Goal: Share content: Share content

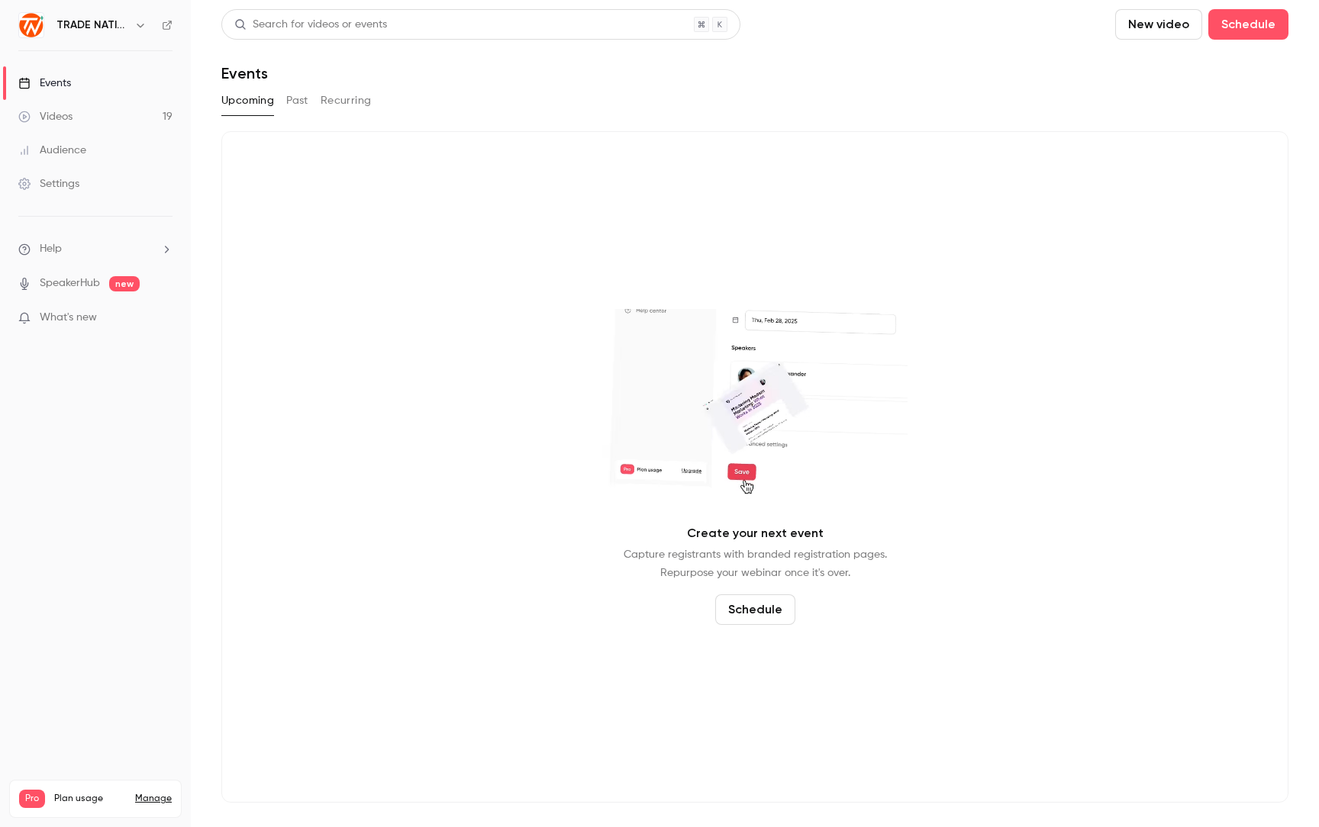
click at [54, 79] on div "Events" at bounding box center [44, 83] width 53 height 15
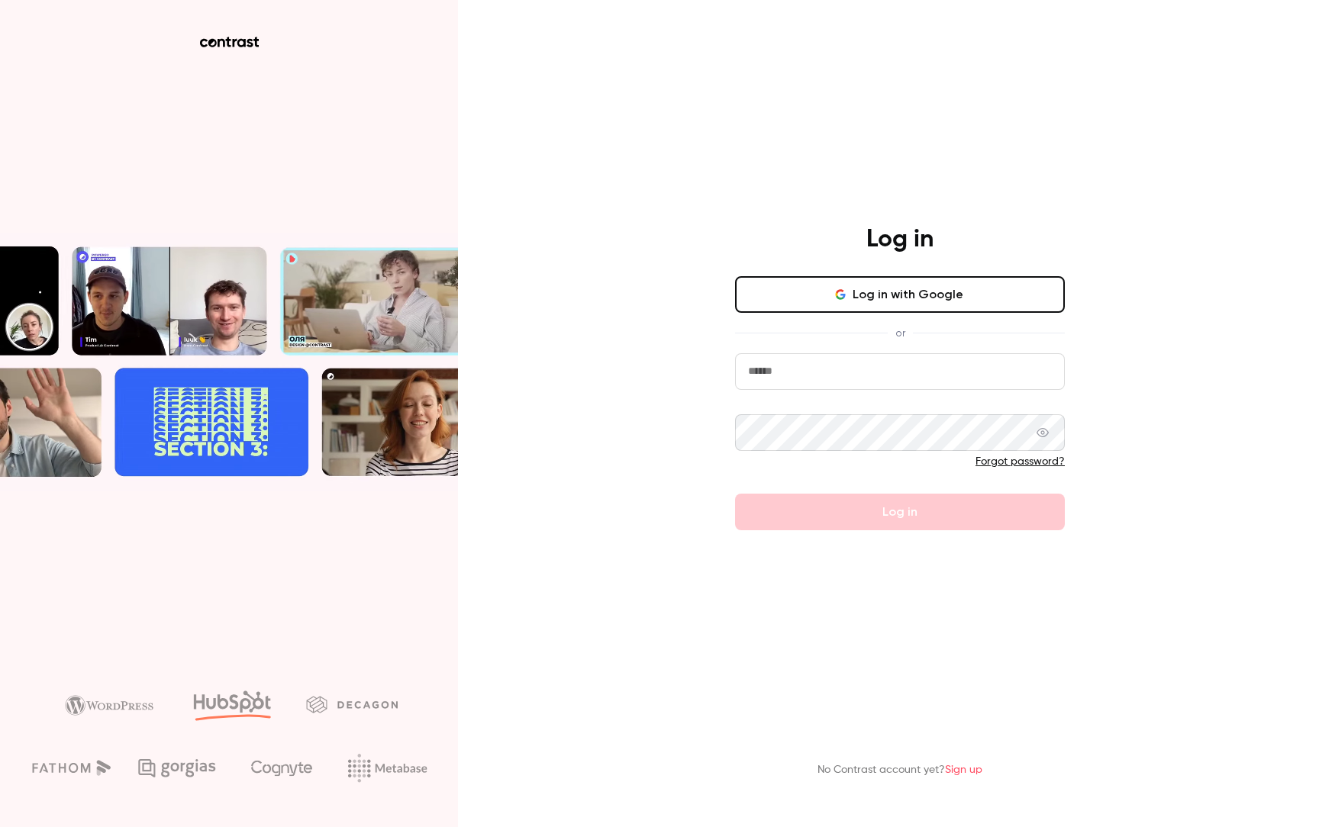
click at [875, 301] on button "Log in with Google" at bounding box center [900, 294] width 330 height 37
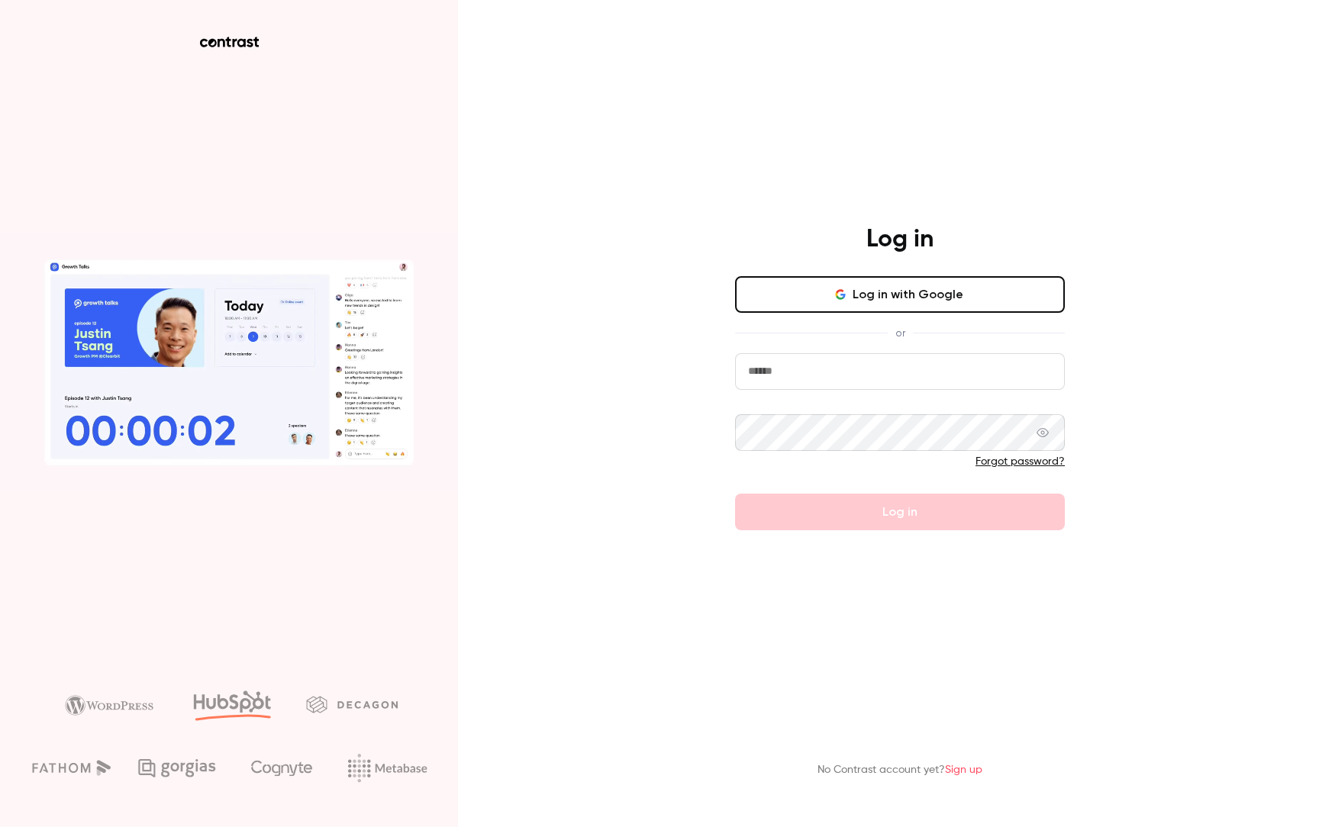
click at [885, 295] on button "Log in with Google" at bounding box center [900, 294] width 330 height 37
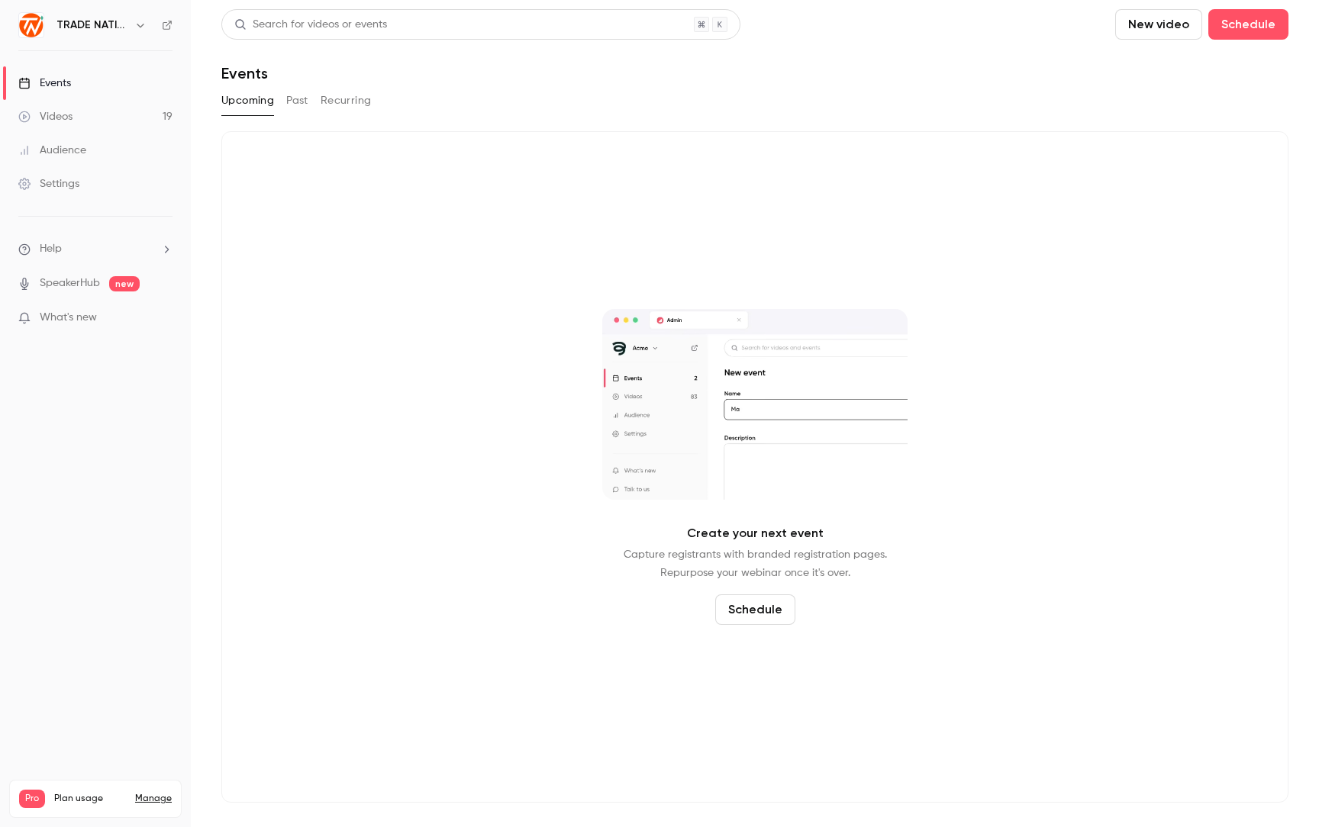
click at [92, 123] on link "Videos 19" at bounding box center [95, 117] width 191 height 34
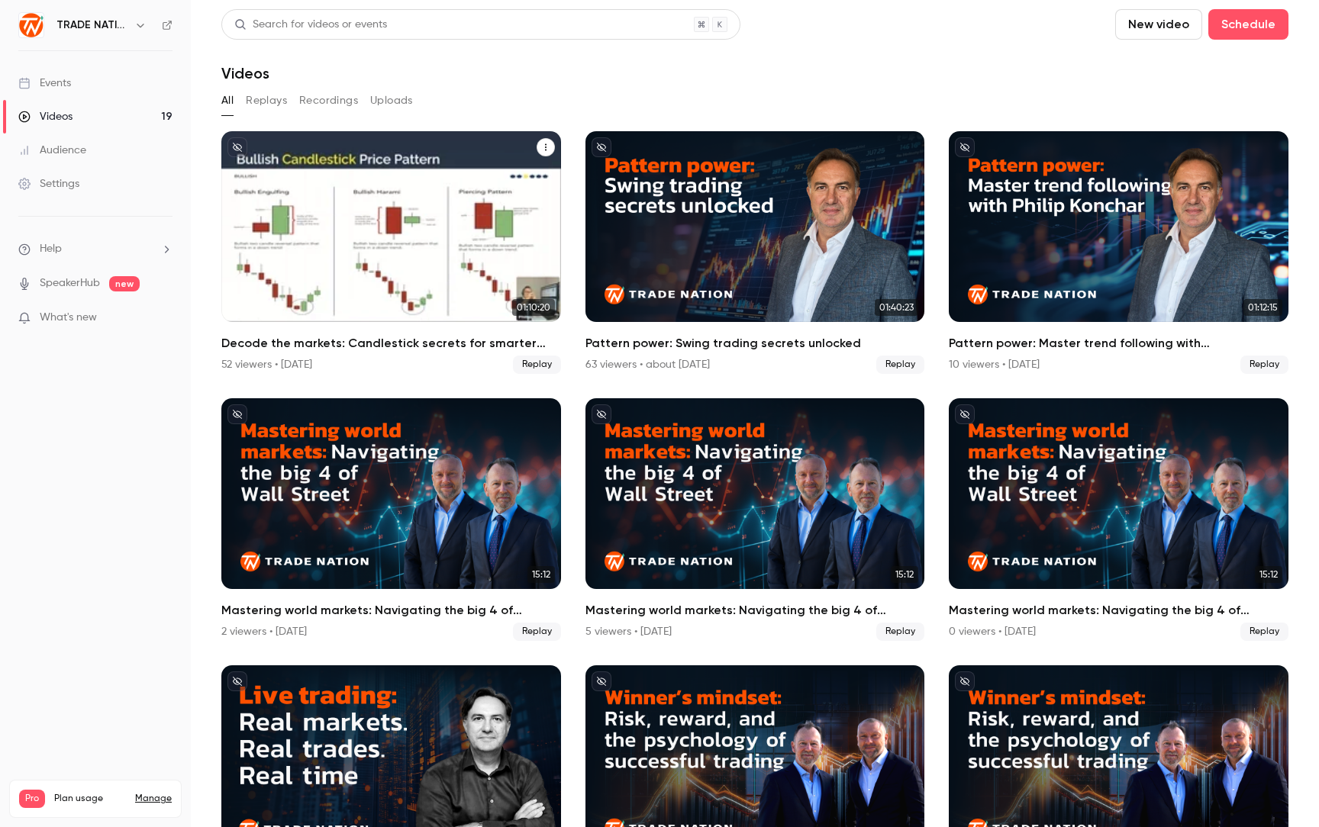
click at [522, 363] on span "Replay" at bounding box center [537, 365] width 48 height 18
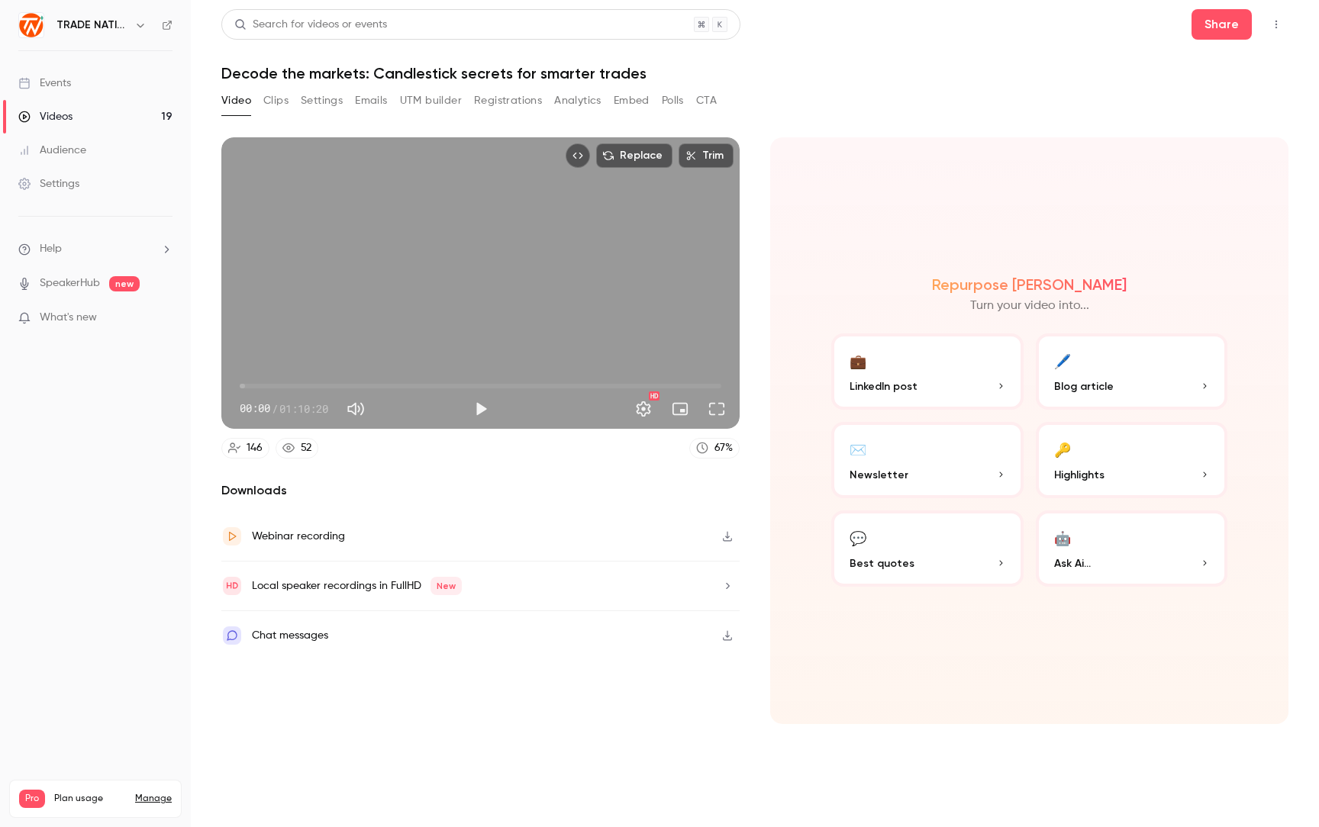
click at [67, 114] on div "Videos" at bounding box center [45, 116] width 54 height 15
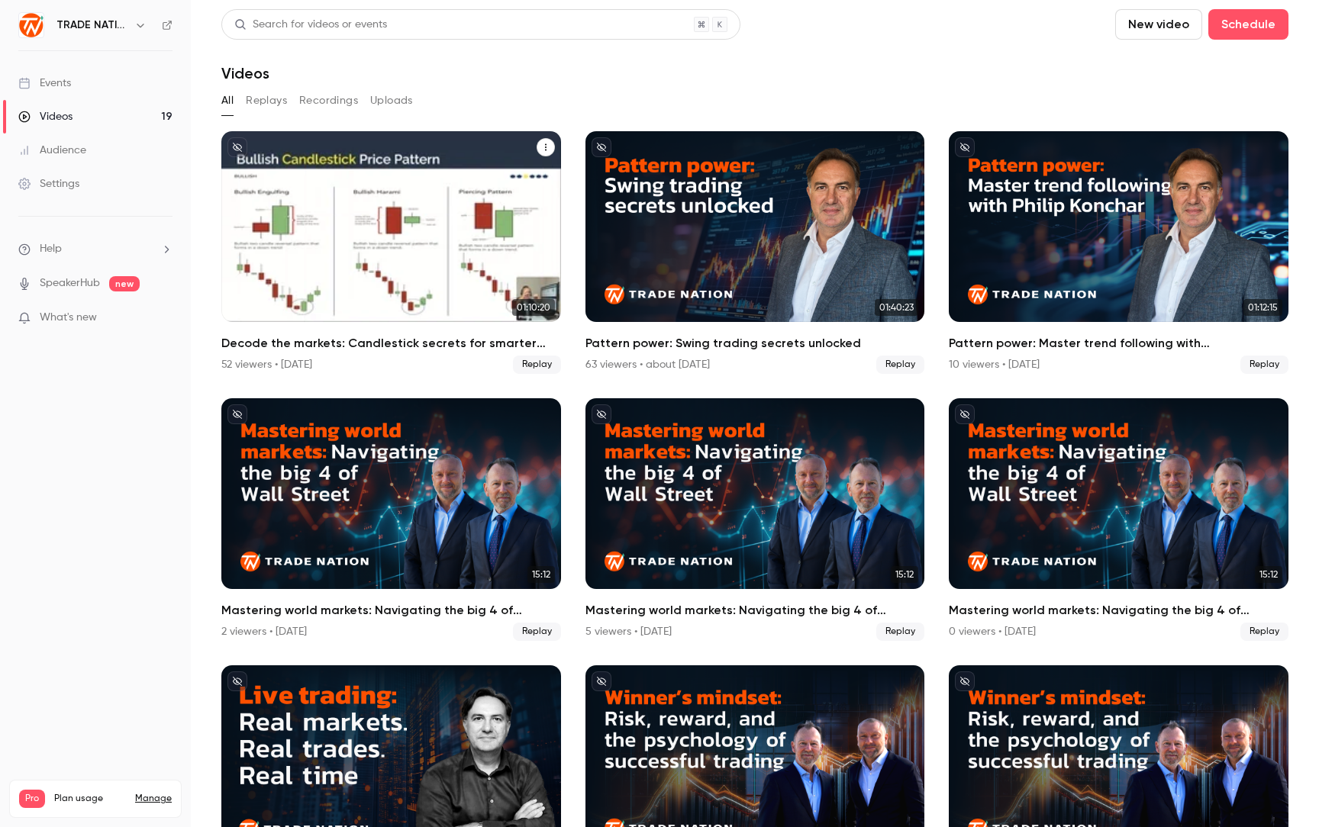
click at [543, 143] on icon "Decode the markets: Candlestick secrets for smarter trades" at bounding box center [545, 147] width 9 height 9
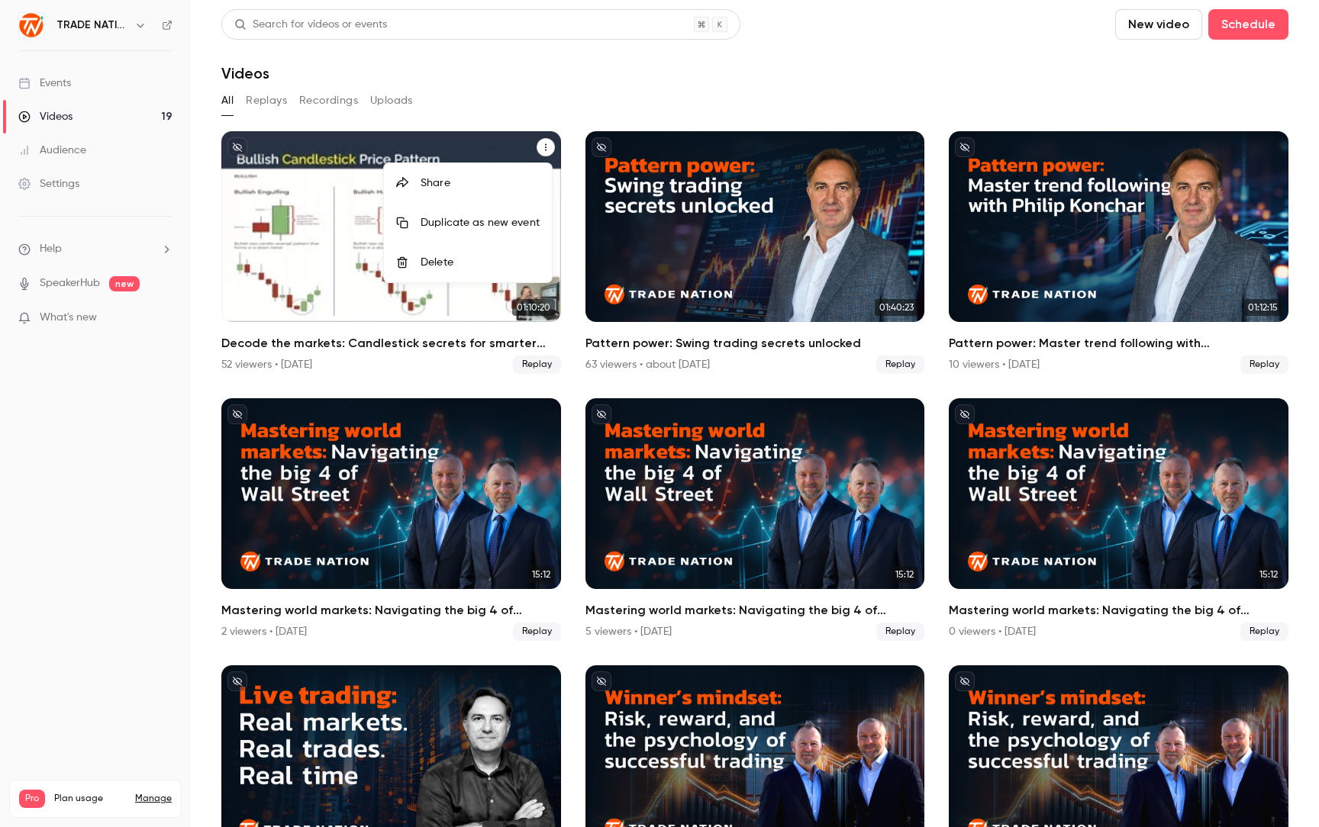
click at [429, 174] on li "Share" at bounding box center [468, 183] width 168 height 40
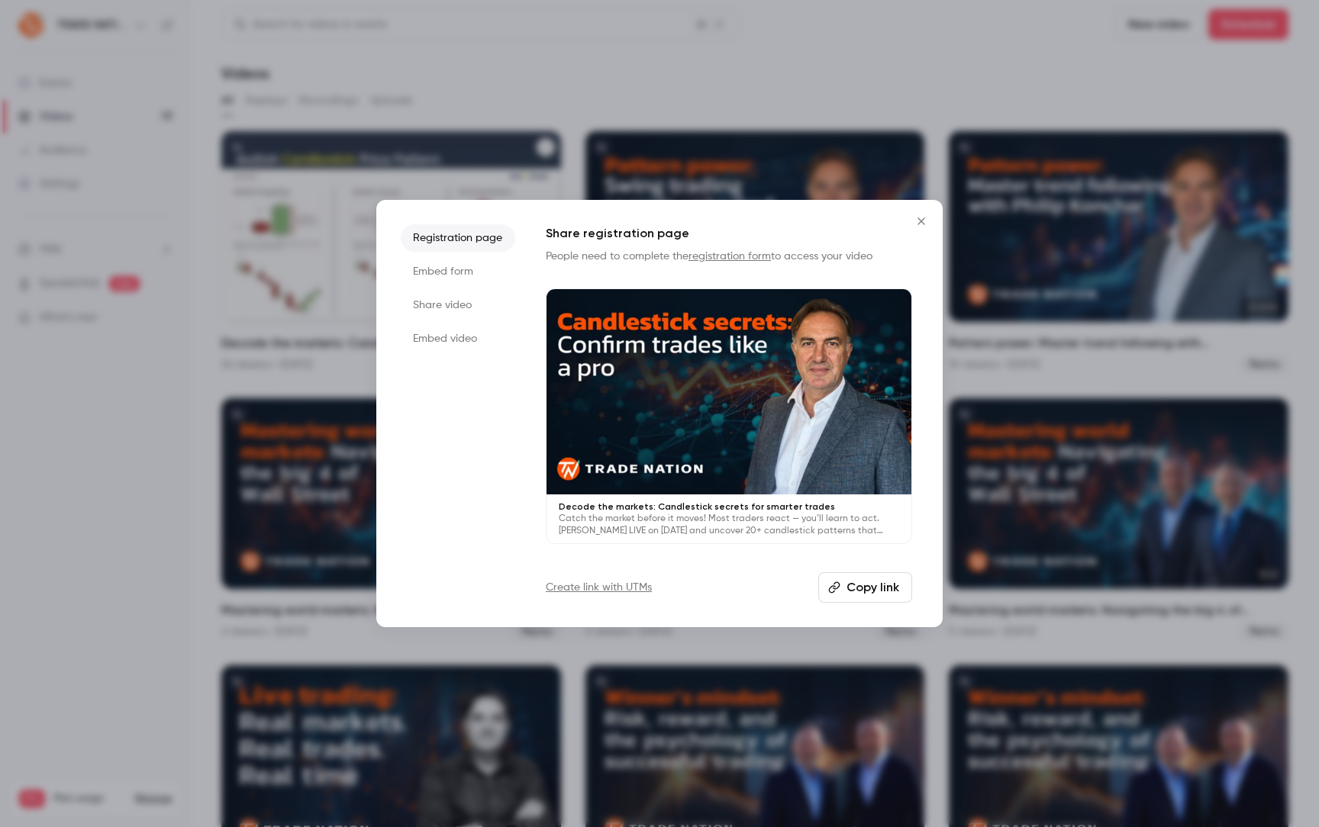
click at [921, 222] on icon "Close" at bounding box center [921, 221] width 18 height 12
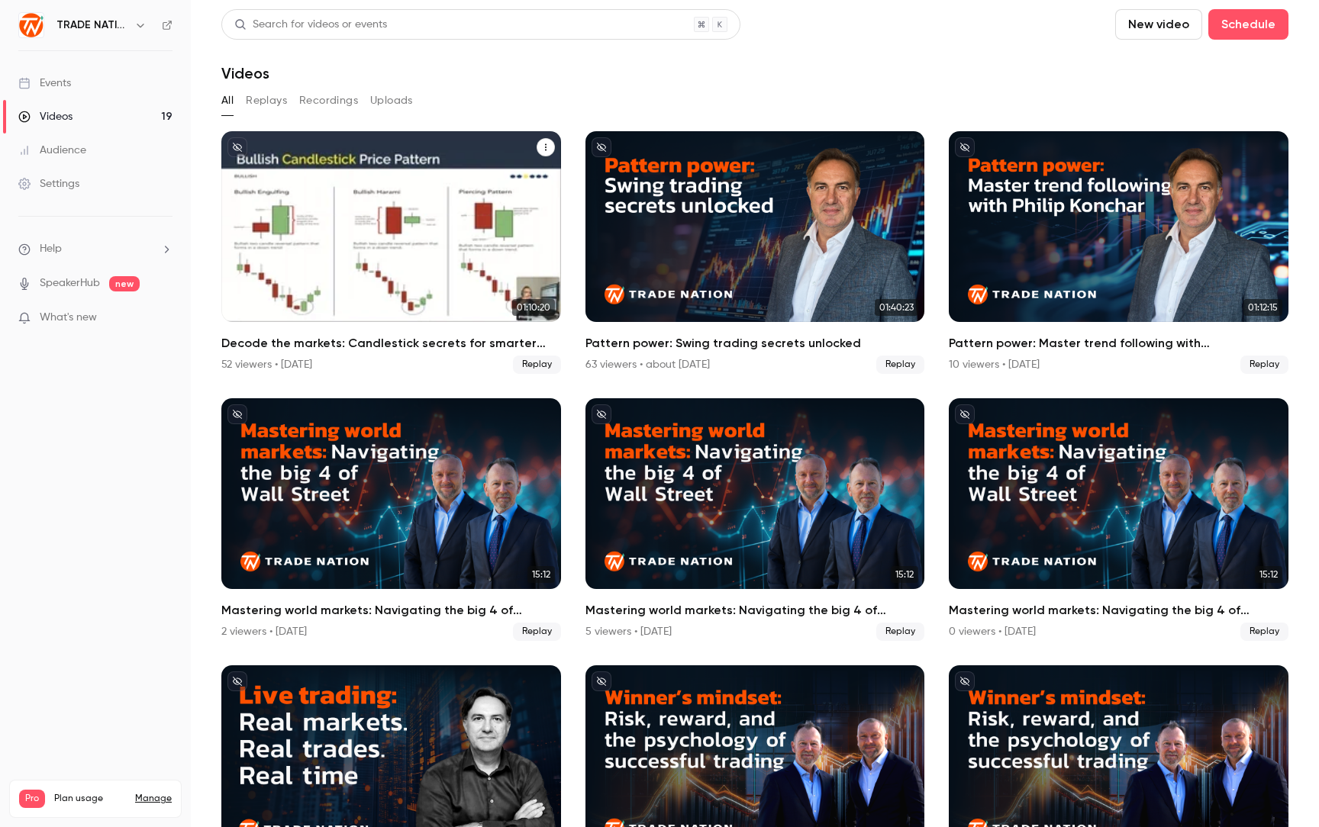
click at [443, 229] on div "Decode the markets: Candlestick secrets for smarter trades" at bounding box center [391, 226] width 340 height 191
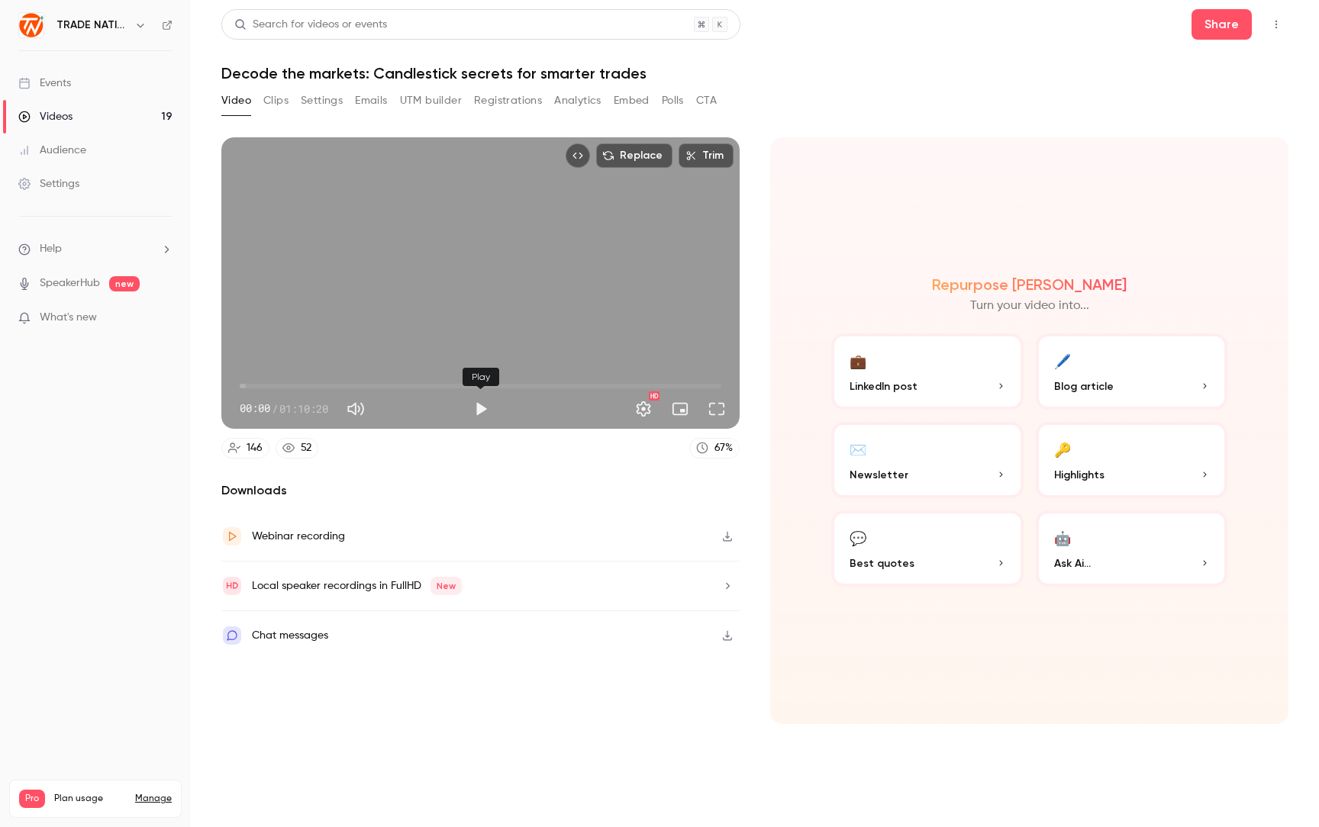
click at [485, 401] on button "Play" at bounding box center [481, 409] width 31 height 31
click at [484, 340] on div "Replace Trim 00:01 00:01 / 01:10:20 HD" at bounding box center [480, 283] width 518 height 292
click at [484, 287] on div "Replace Trim 00:01 00:01 / 01:10:20 HD" at bounding box center [480, 283] width 518 height 292
click at [712, 408] on button "Full screen" at bounding box center [716, 409] width 31 height 31
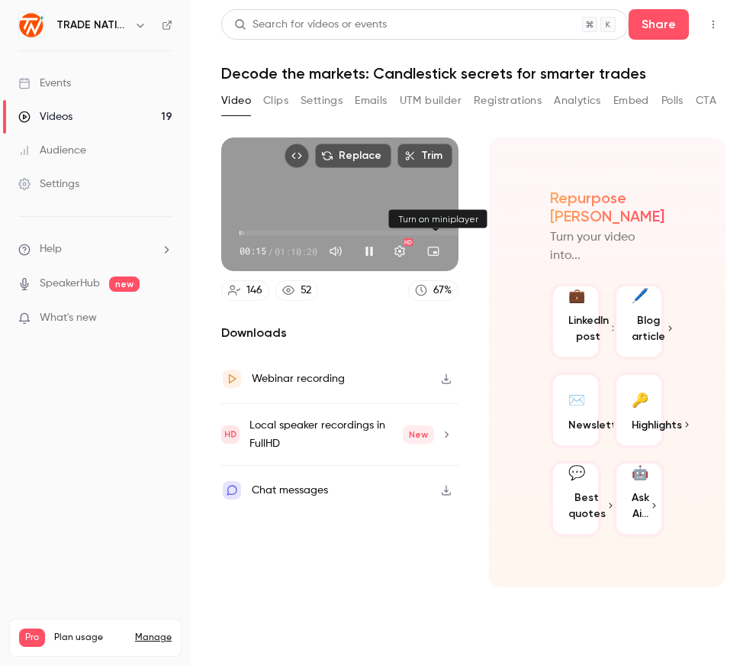
click at [436, 246] on button "Turn on miniplayer" at bounding box center [433, 251] width 31 height 31
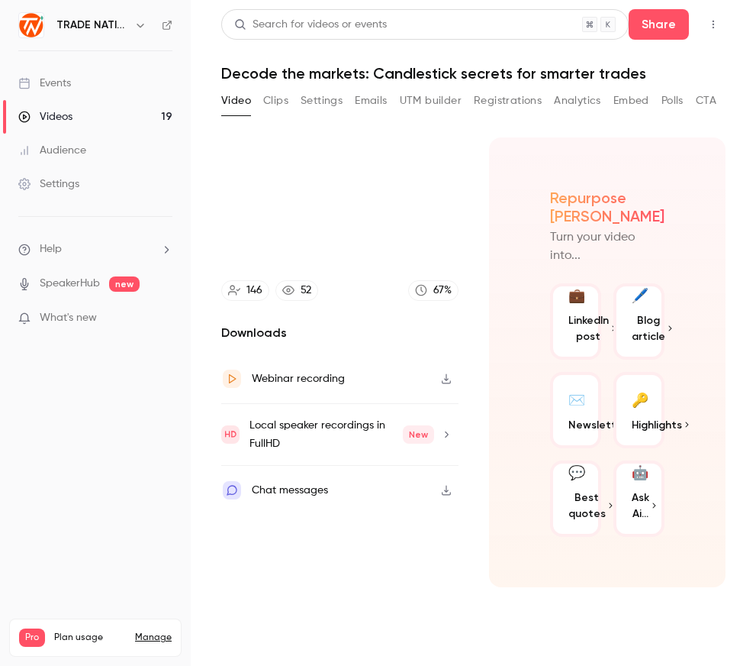
type input "****"
click at [55, 118] on div "Videos" at bounding box center [45, 116] width 54 height 15
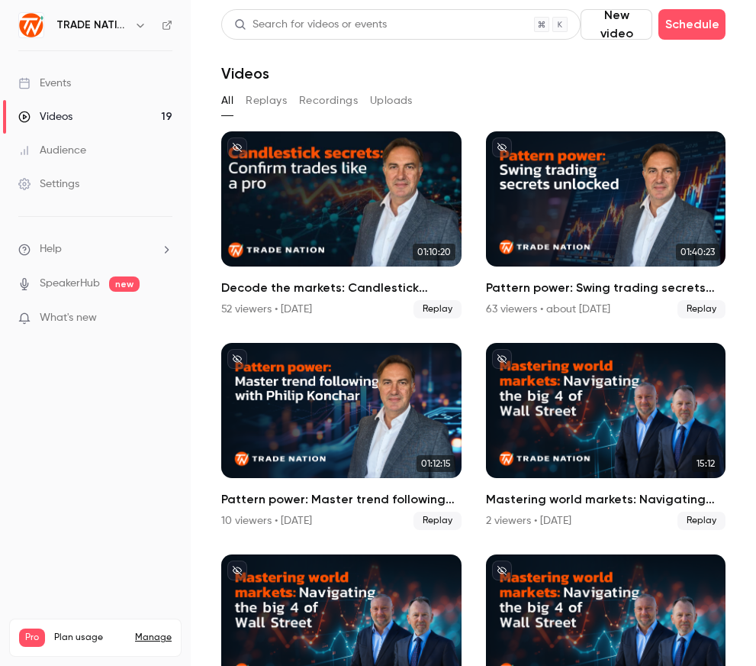
click at [52, 77] on div "Events" at bounding box center [44, 83] width 53 height 15
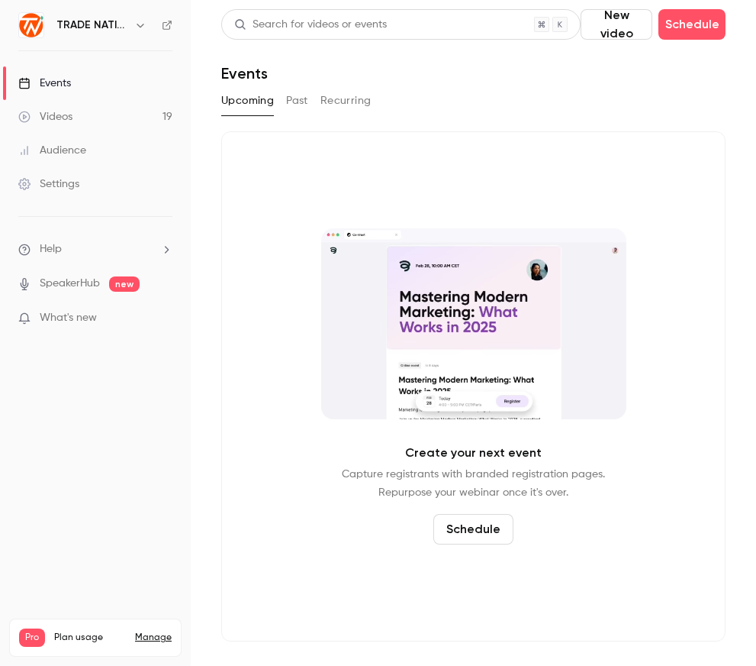
click at [298, 102] on button "Past" at bounding box center [297, 101] width 22 height 24
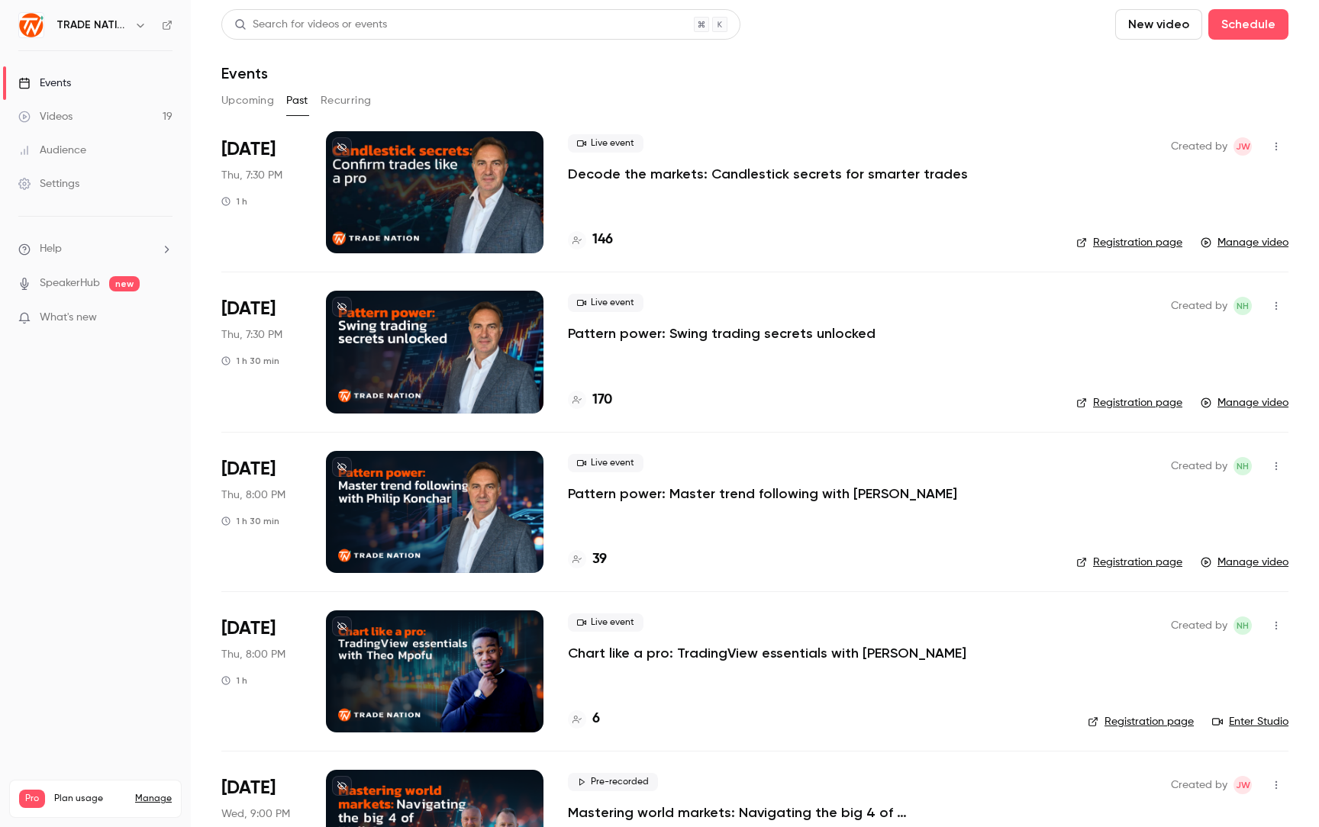
click at [1270, 149] on icon "button" at bounding box center [1276, 146] width 12 height 11
click at [797, 220] on div at bounding box center [659, 413] width 1319 height 827
click at [750, 176] on p "Decode the markets: Candlestick secrets for smarter trades" at bounding box center [768, 174] width 400 height 18
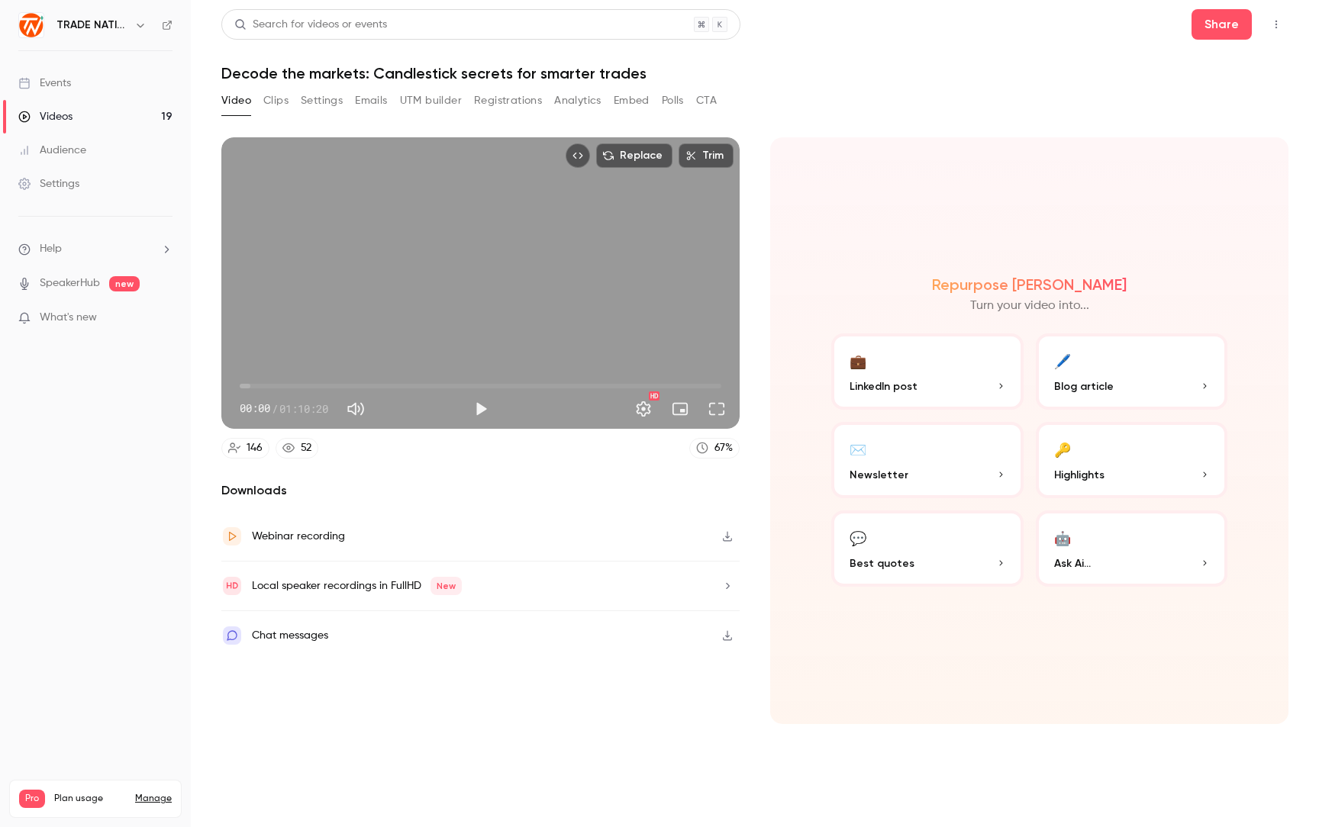
click at [270, 96] on button "Clips" at bounding box center [275, 101] width 25 height 24
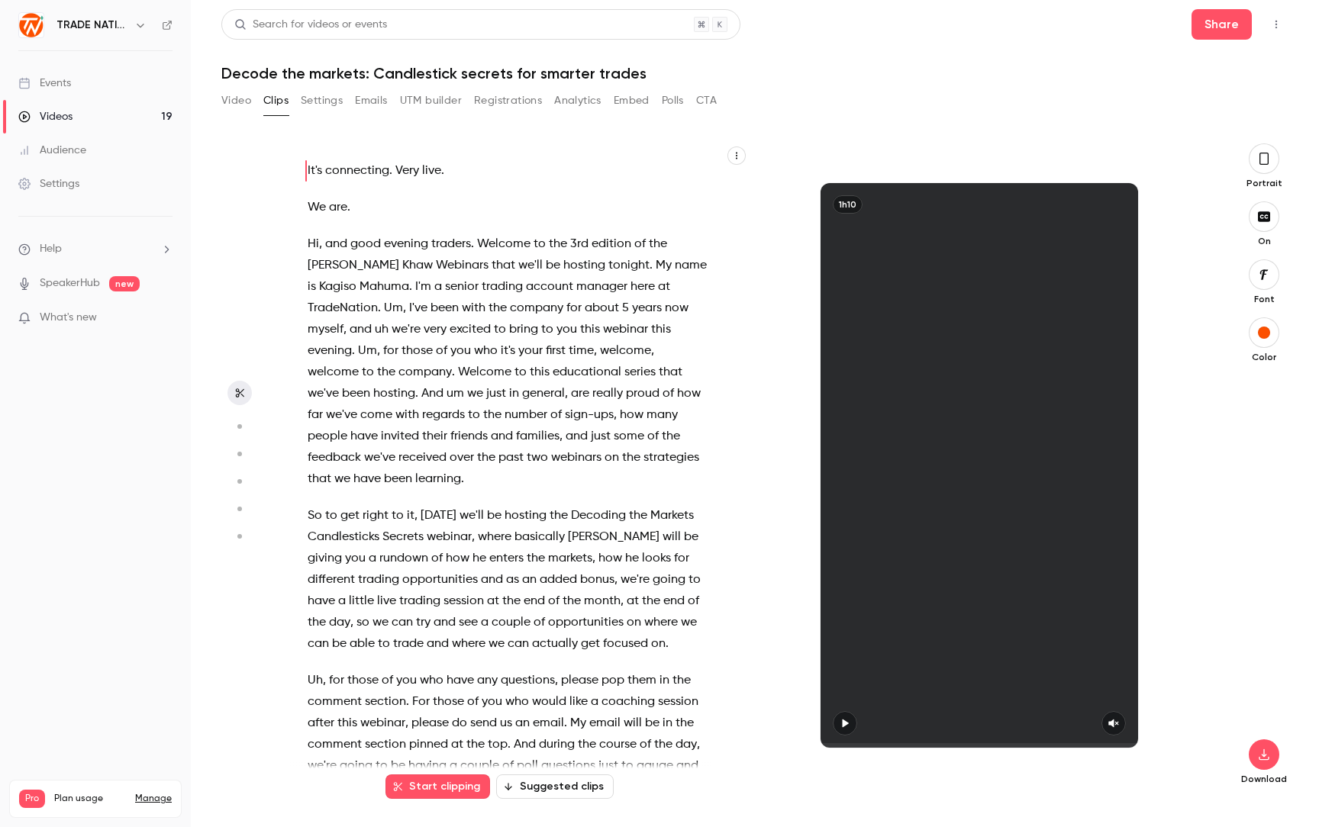
click at [318, 101] on button "Settings" at bounding box center [322, 101] width 42 height 24
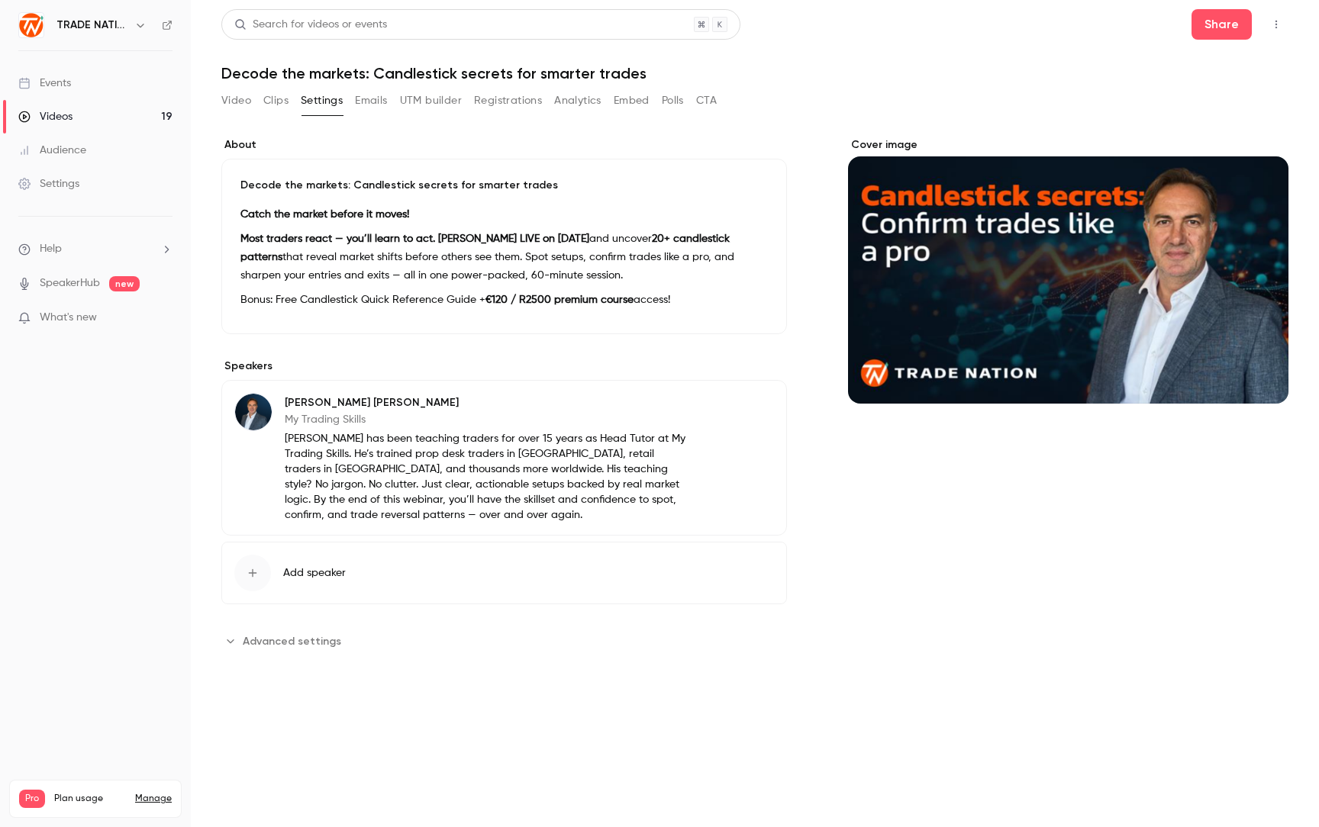
click at [367, 97] on button "Emails" at bounding box center [371, 101] width 32 height 24
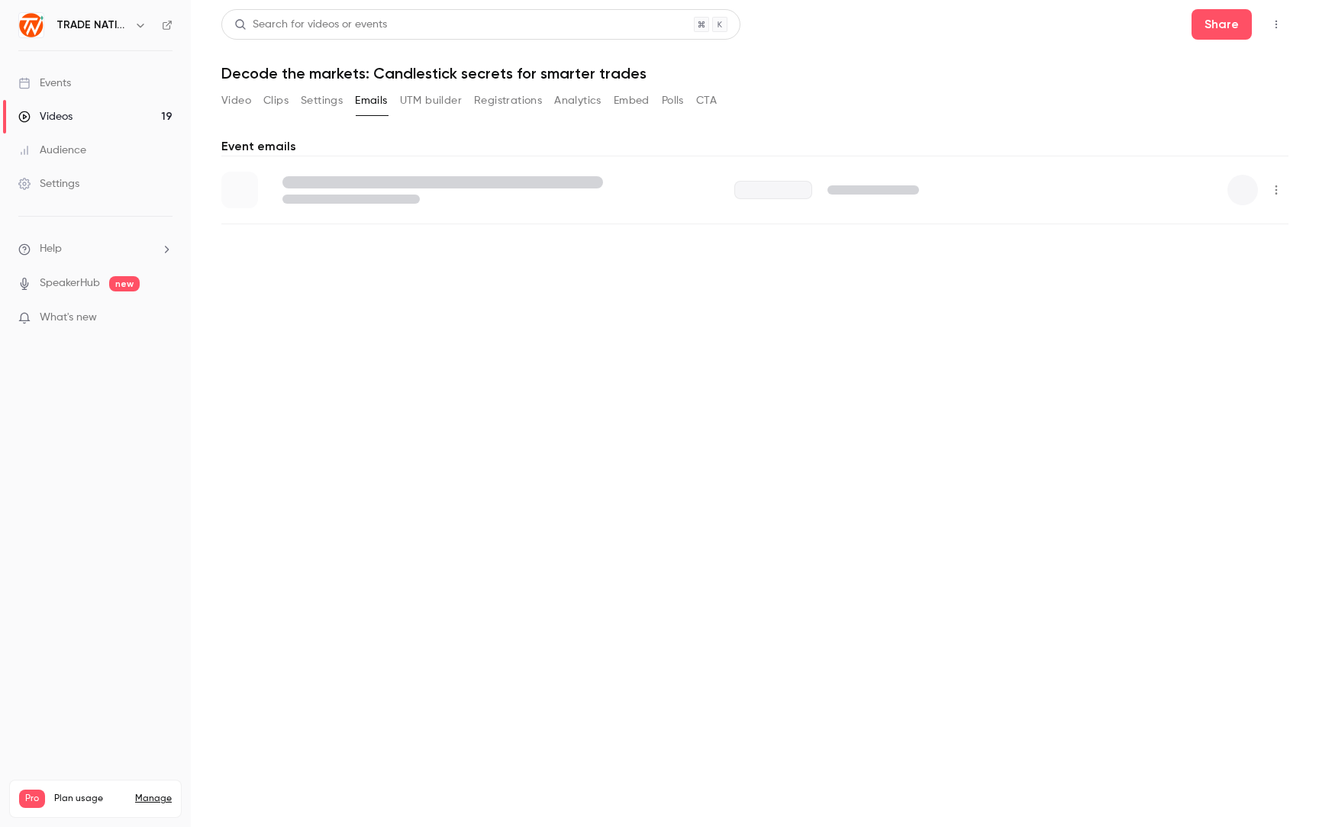
click at [427, 103] on button "UTM builder" at bounding box center [431, 101] width 62 height 24
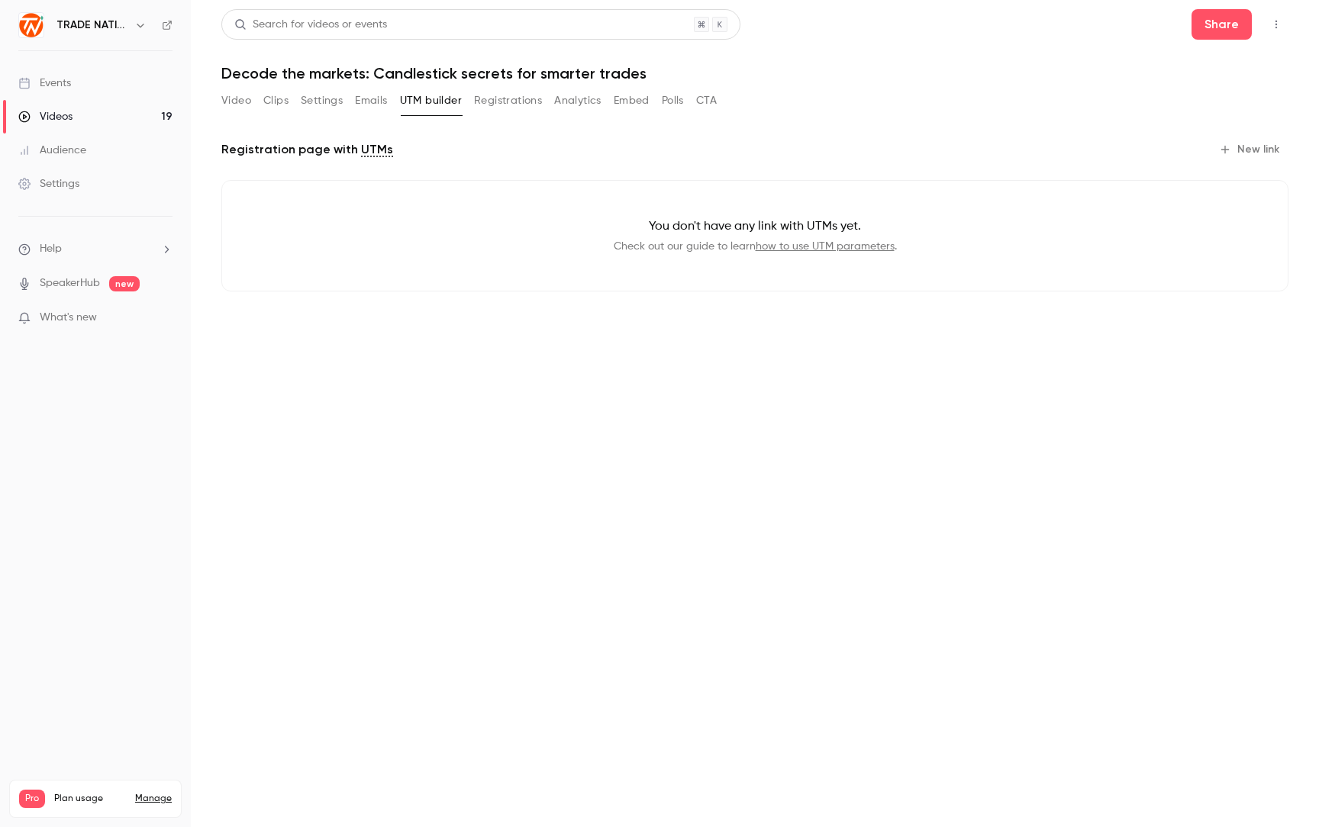
click at [490, 103] on button "Registrations" at bounding box center [508, 101] width 68 height 24
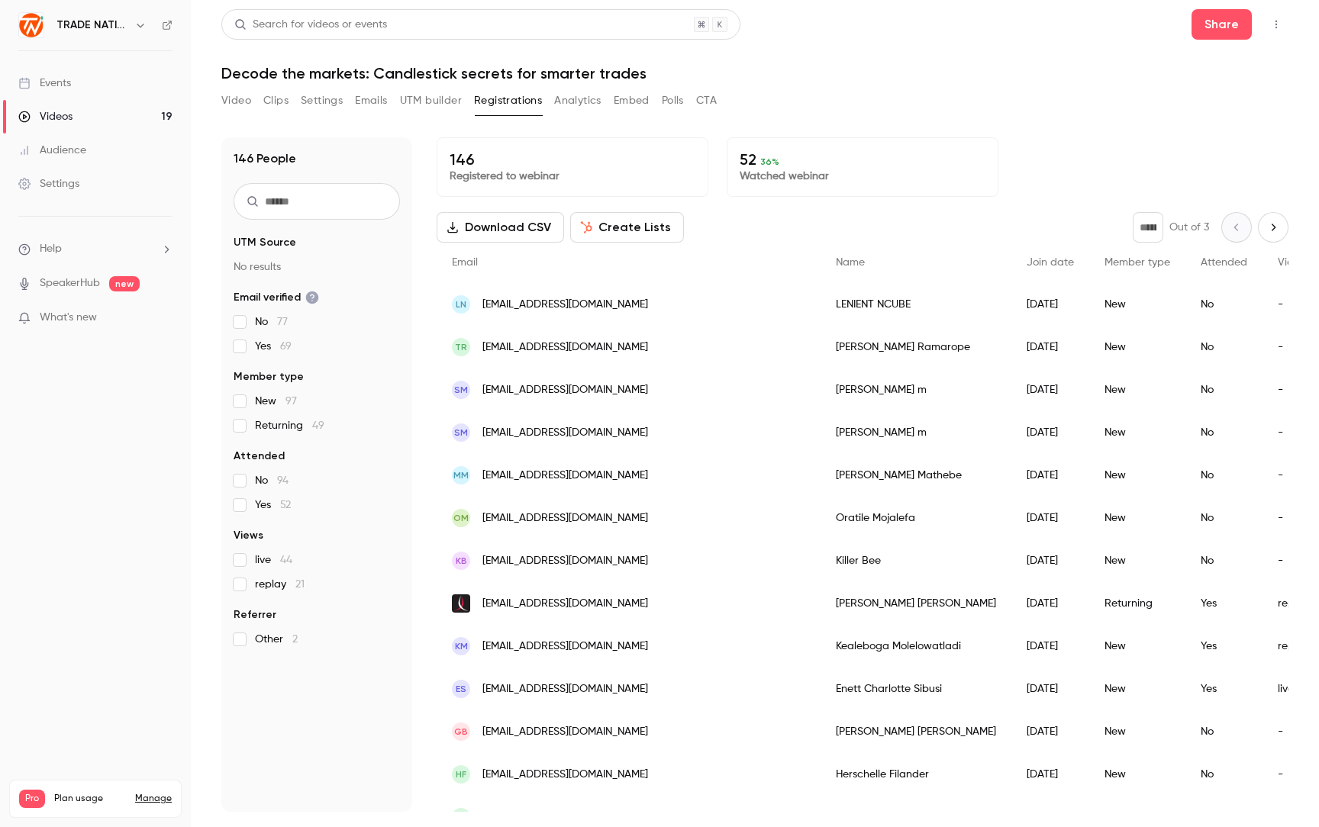
click at [563, 105] on button "Analytics" at bounding box center [577, 101] width 47 height 24
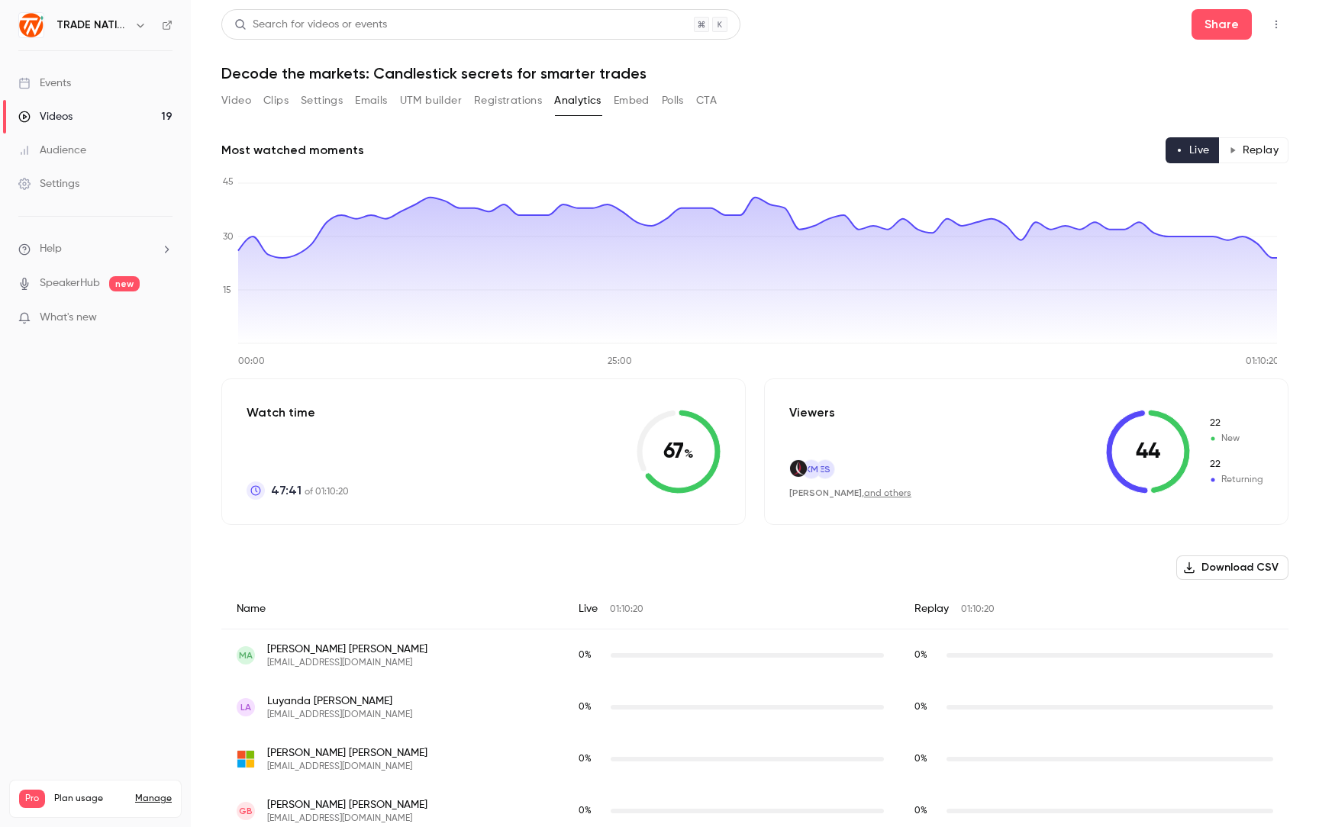
click at [624, 104] on button "Embed" at bounding box center [632, 101] width 36 height 24
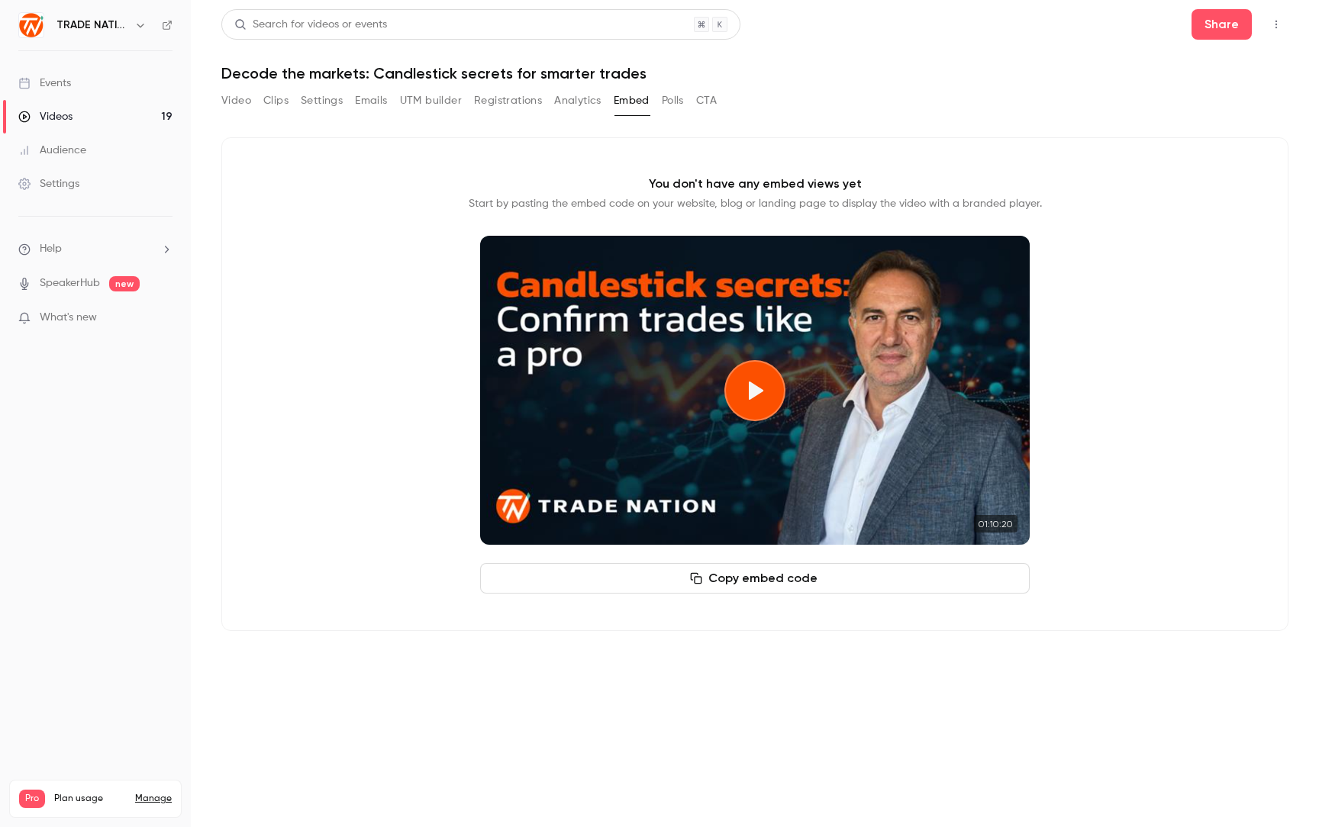
click at [759, 581] on button "Copy embed code" at bounding box center [755, 578] width 550 height 31
click at [231, 95] on button "Video" at bounding box center [236, 101] width 30 height 24
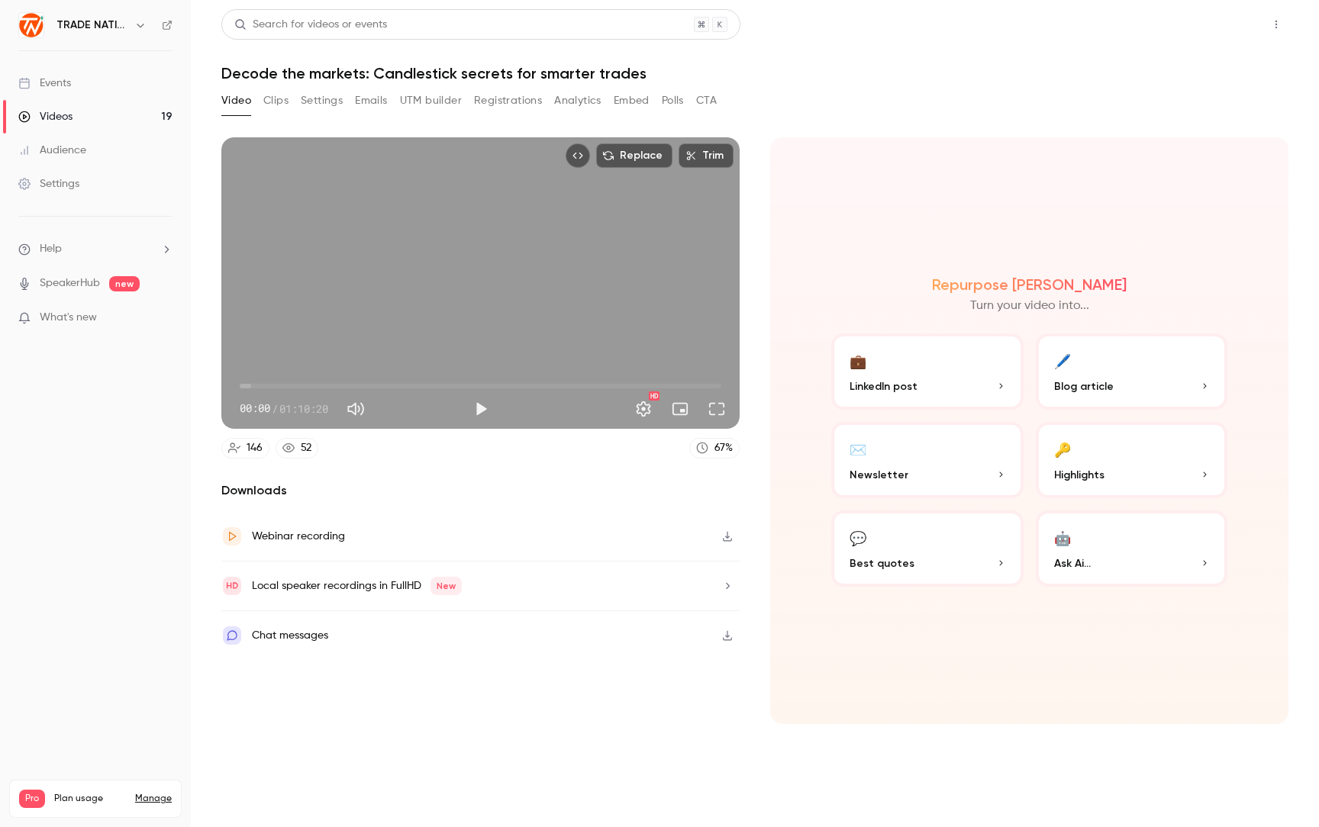
click at [1220, 22] on button "Share" at bounding box center [1221, 24] width 60 height 31
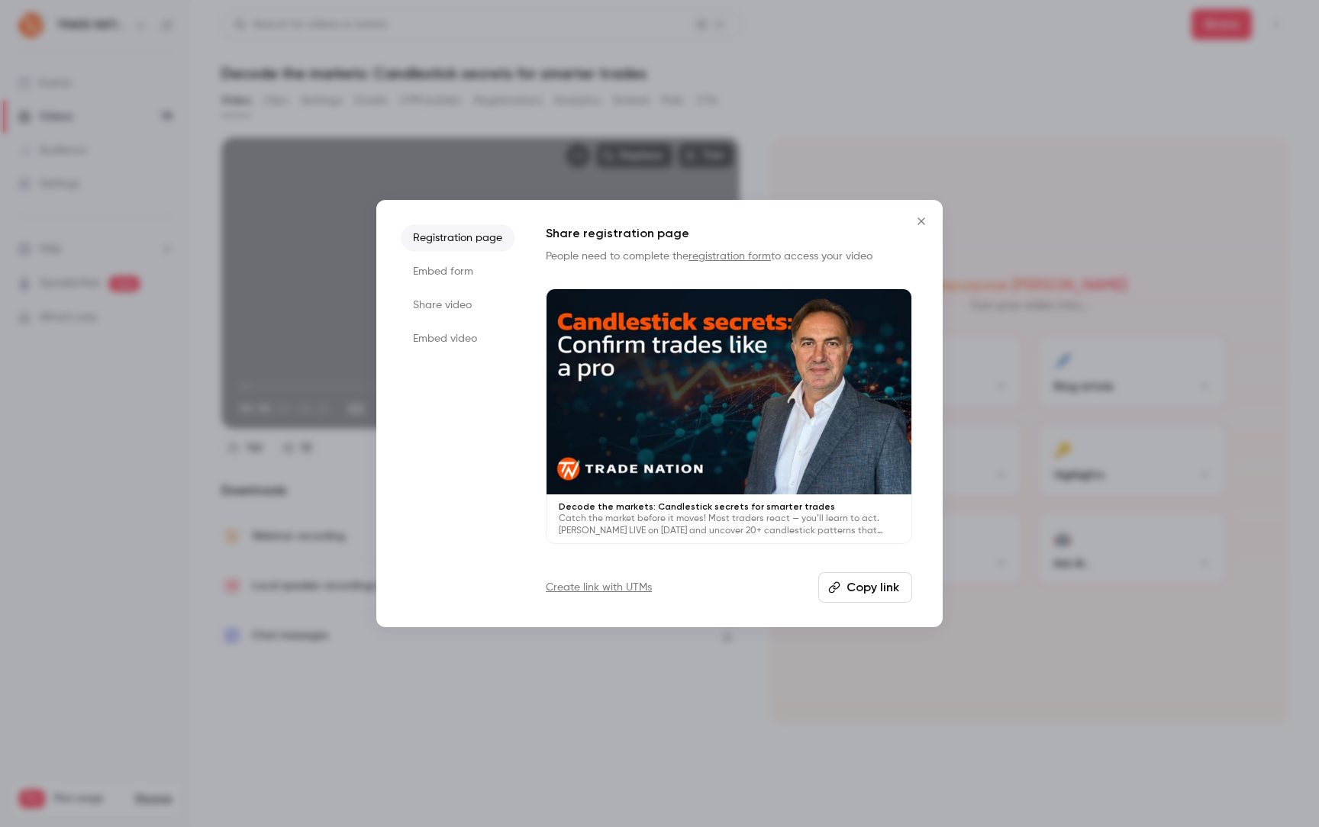
click at [450, 307] on li "Share video" at bounding box center [458, 305] width 114 height 27
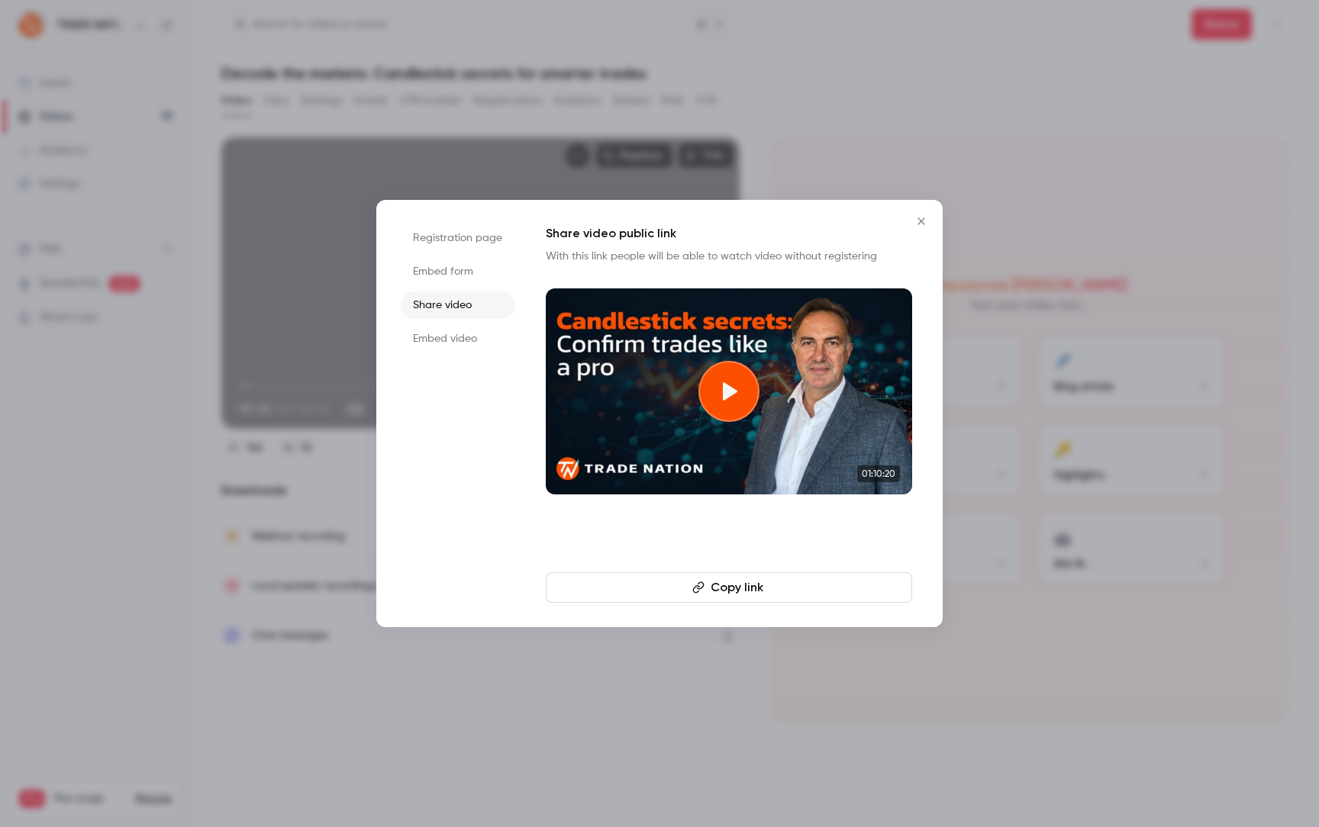
click at [771, 587] on button "Copy link" at bounding box center [729, 587] width 366 height 31
click at [724, 775] on div at bounding box center [659, 413] width 1319 height 827
